Goal: Find specific fact: Find specific fact

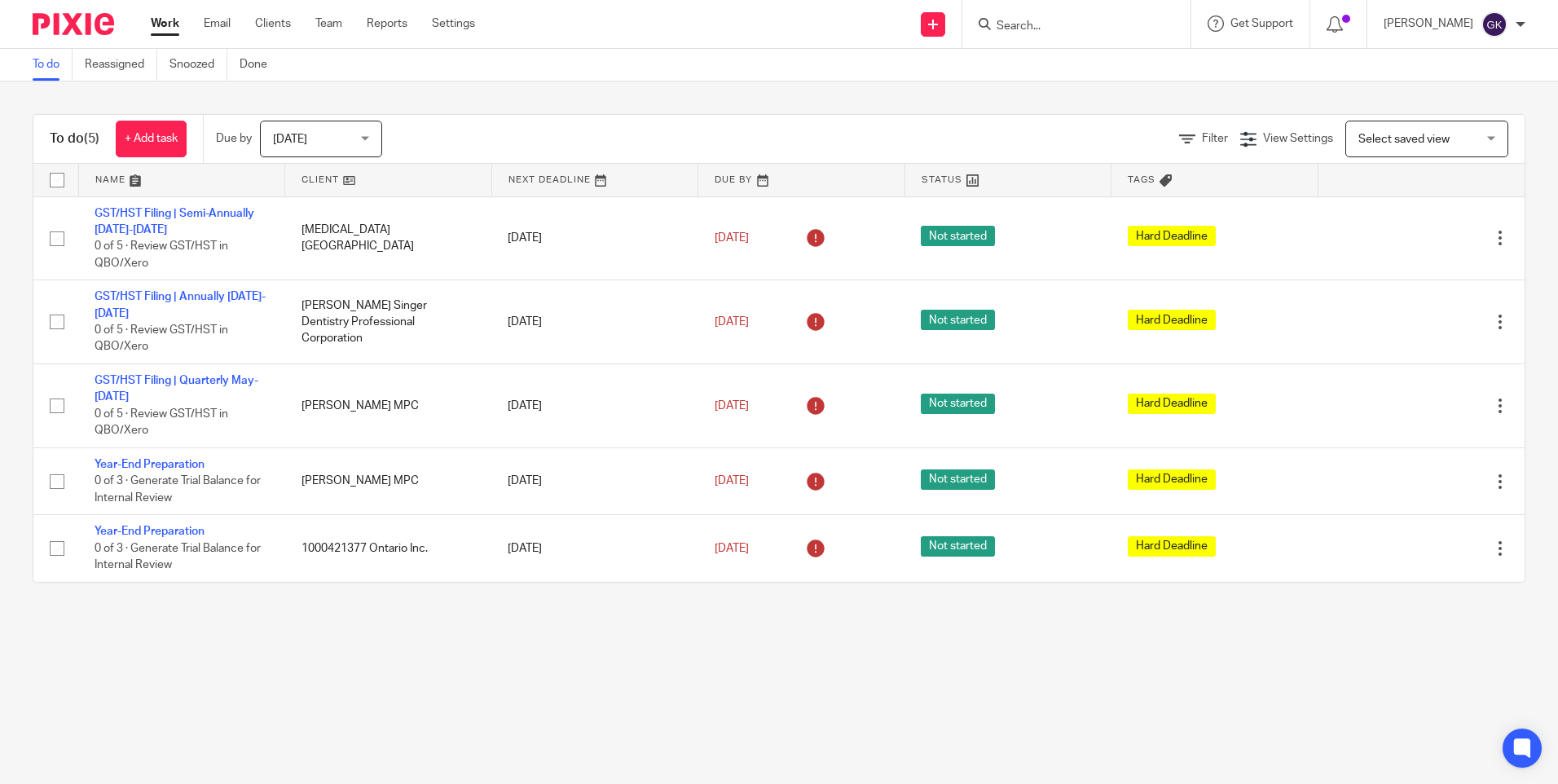
click at [1071, 24] on input "Search" at bounding box center [1068, 27] width 147 height 14
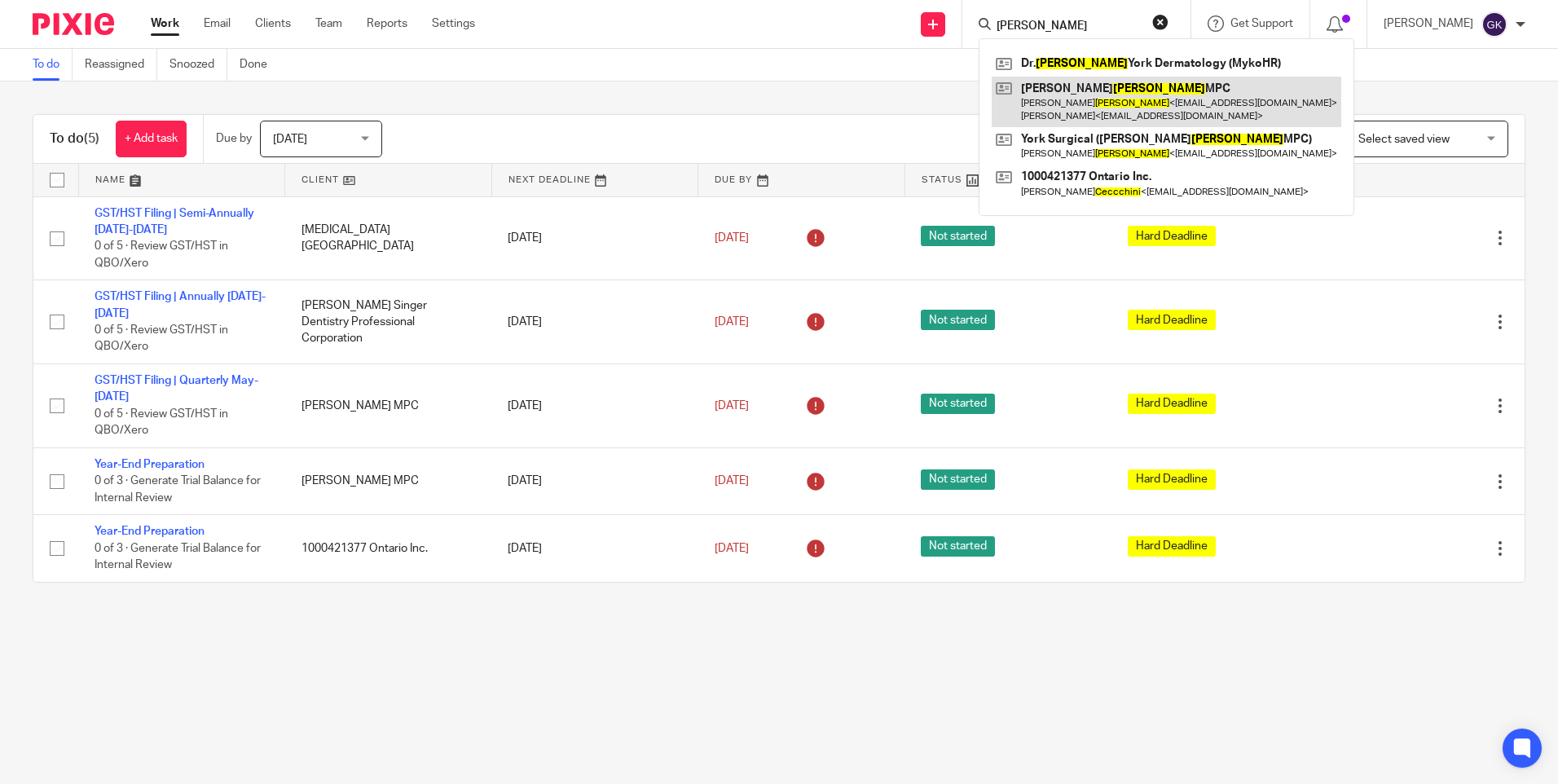
type input "cecchini"
click at [1212, 100] on link at bounding box center [1166, 101] width 350 height 51
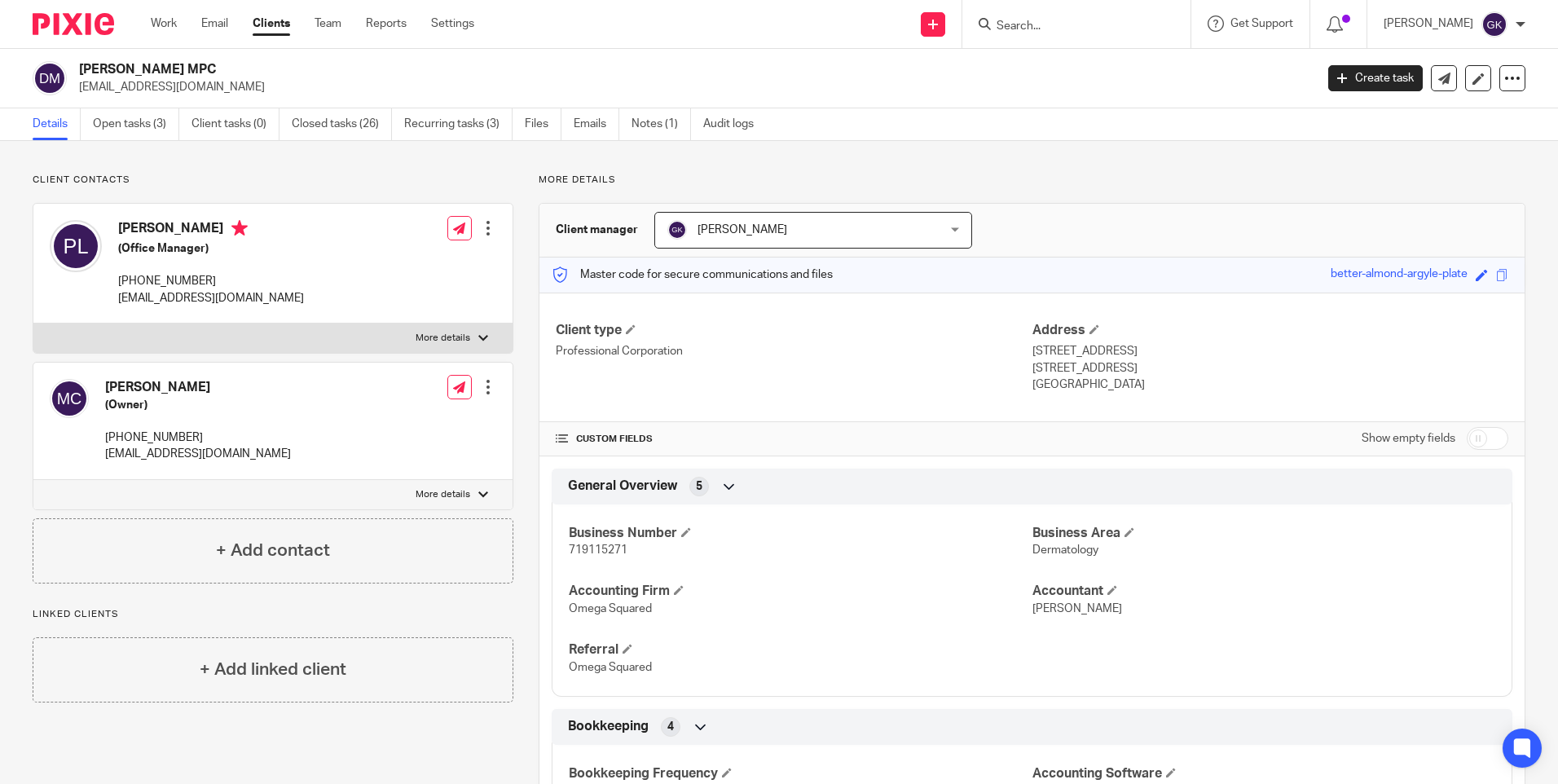
click at [593, 549] on span "719115271" at bounding box center [598, 550] width 59 height 12
click at [606, 547] on span "719115271" at bounding box center [598, 550] width 59 height 12
copy span "719115271"
